Goal: Find specific page/section: Find specific page/section

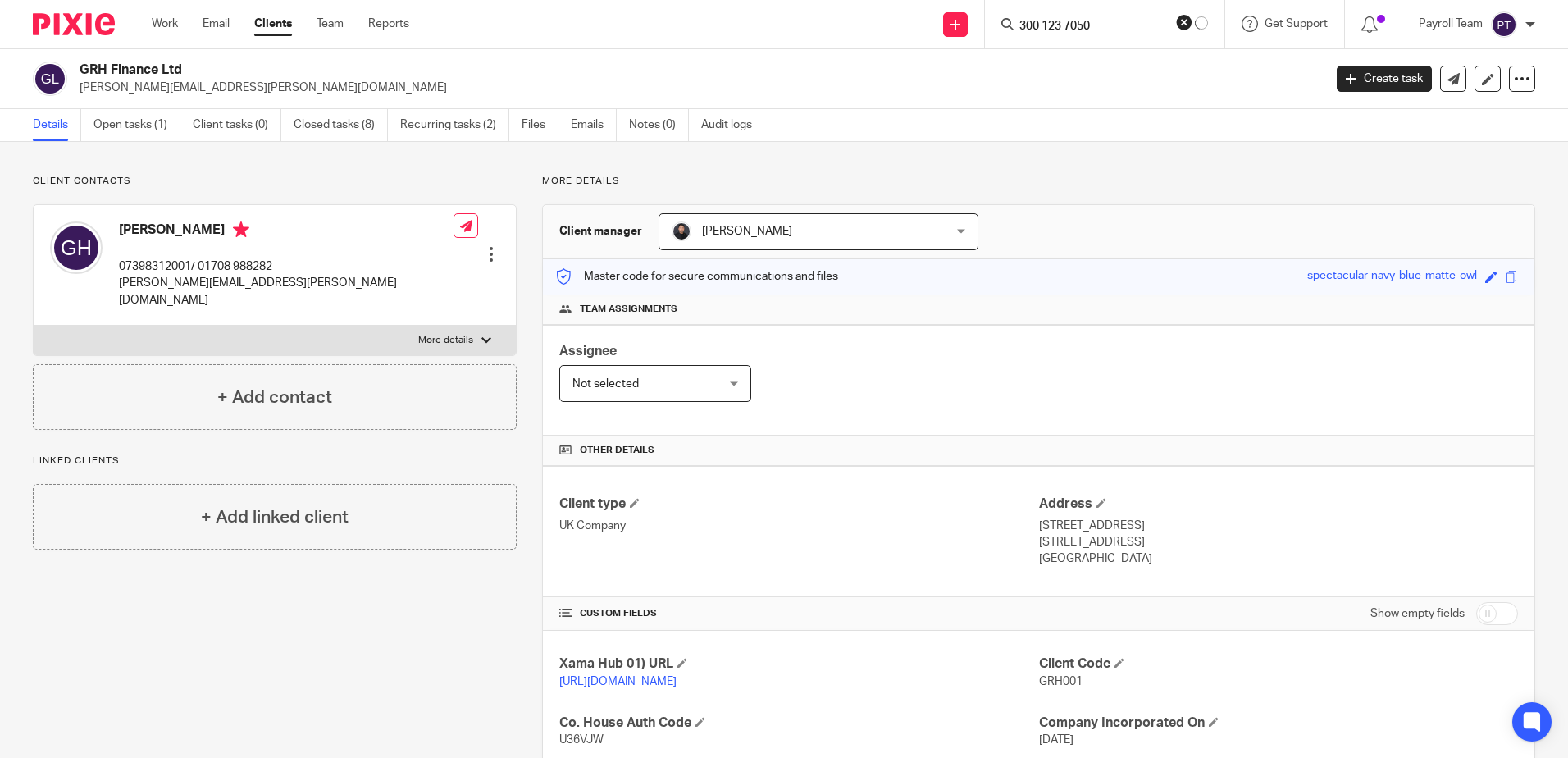
click button "submit" at bounding box center [0, 0] width 0 height 0
click at [1055, 23] on input "300 123 7050" at bounding box center [1102, 27] width 148 height 14
click at [1055, 26] on input "300 123 7050" at bounding box center [1102, 27] width 148 height 14
click at [1051, 23] on input "300 123 7050" at bounding box center [1102, 27] width 148 height 14
click at [1073, 25] on input "300123 7050" at bounding box center [1102, 27] width 148 height 14
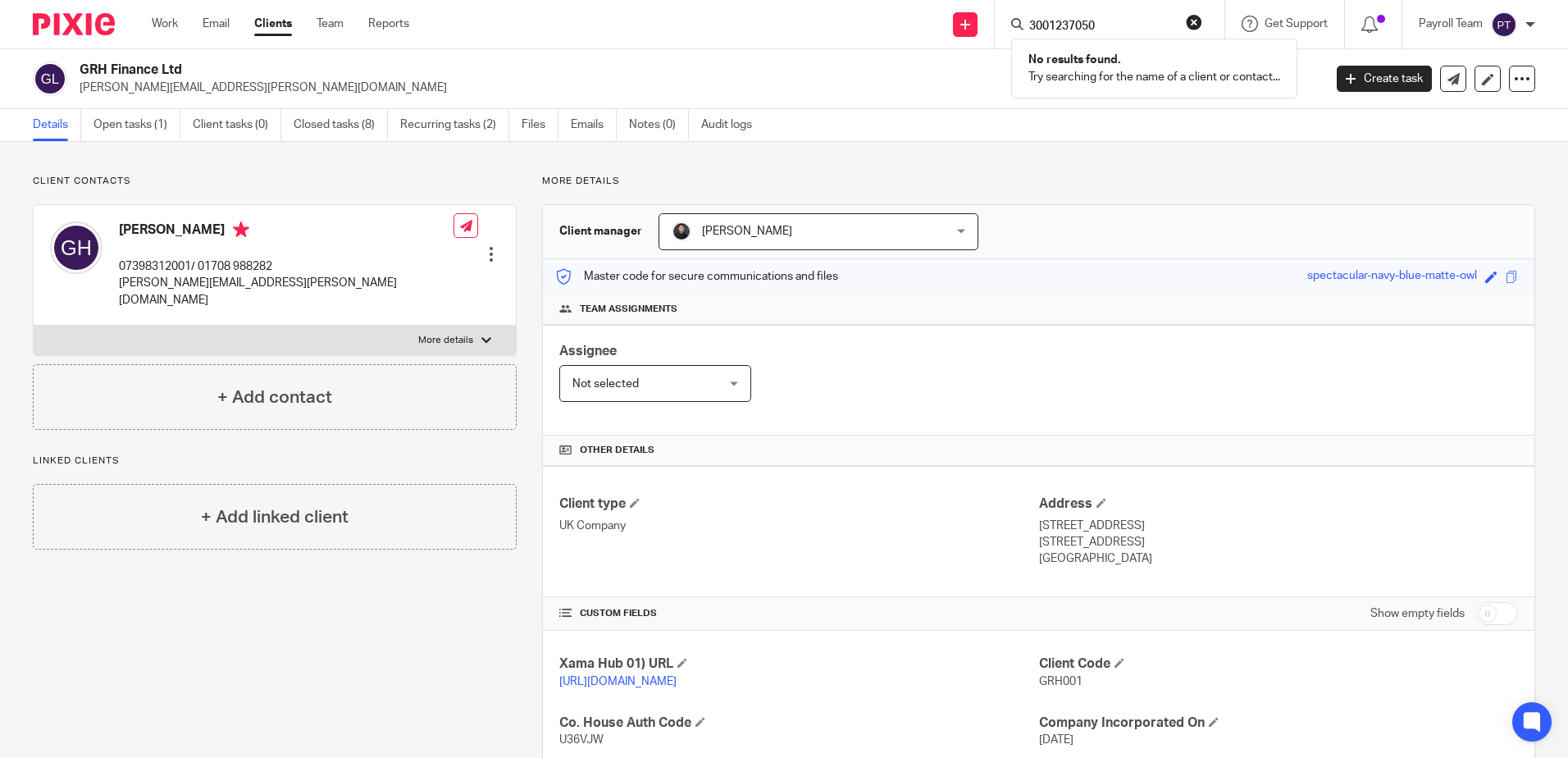
type input "3001237050"
click at [1122, 137] on div "Details Open tasks (1) Client tasks (0) Closed tasks (8) Recurring tasks (2) Fi…" at bounding box center [784, 125] width 1568 height 32
click at [1048, 17] on form at bounding box center [1115, 23] width 175 height 21
click at [1036, 29] on input "Search" at bounding box center [1102, 27] width 148 height 14
paste input "300 123 7050"
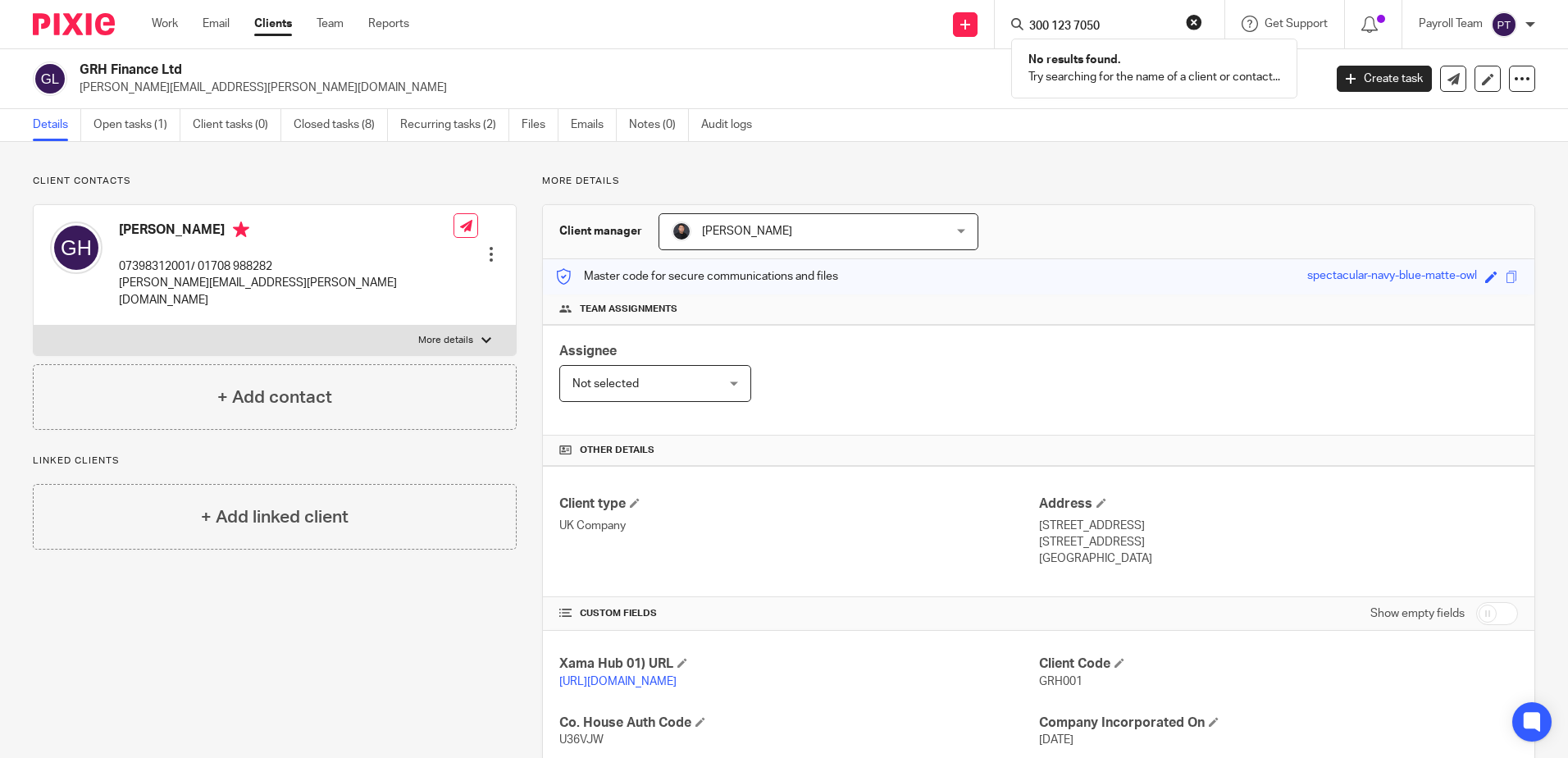
type input "300 123 7050"
drag, startPoint x: 1113, startPoint y: 18, endPoint x: 872, endPoint y: 23, distance: 241.1
click at [872, 23] on div "Send new email Create task Add client 300 123 7050 No results found. Try search…" at bounding box center [1001, 24] width 1134 height 49
click at [1080, 32] on input "Search" at bounding box center [1102, 27] width 148 height 14
